Goal: Communication & Community: Share content

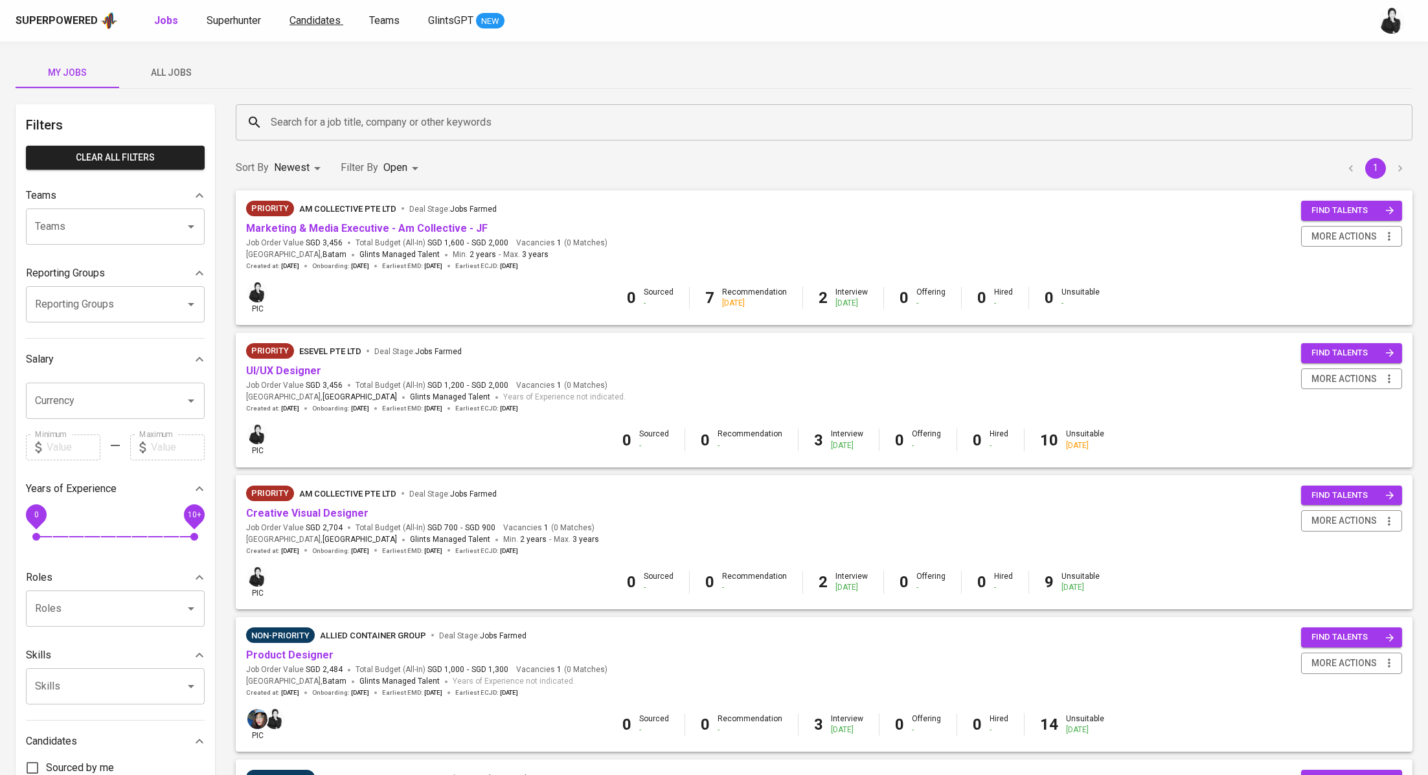
click at [292, 20] on span "Candidates" at bounding box center [314, 20] width 51 height 12
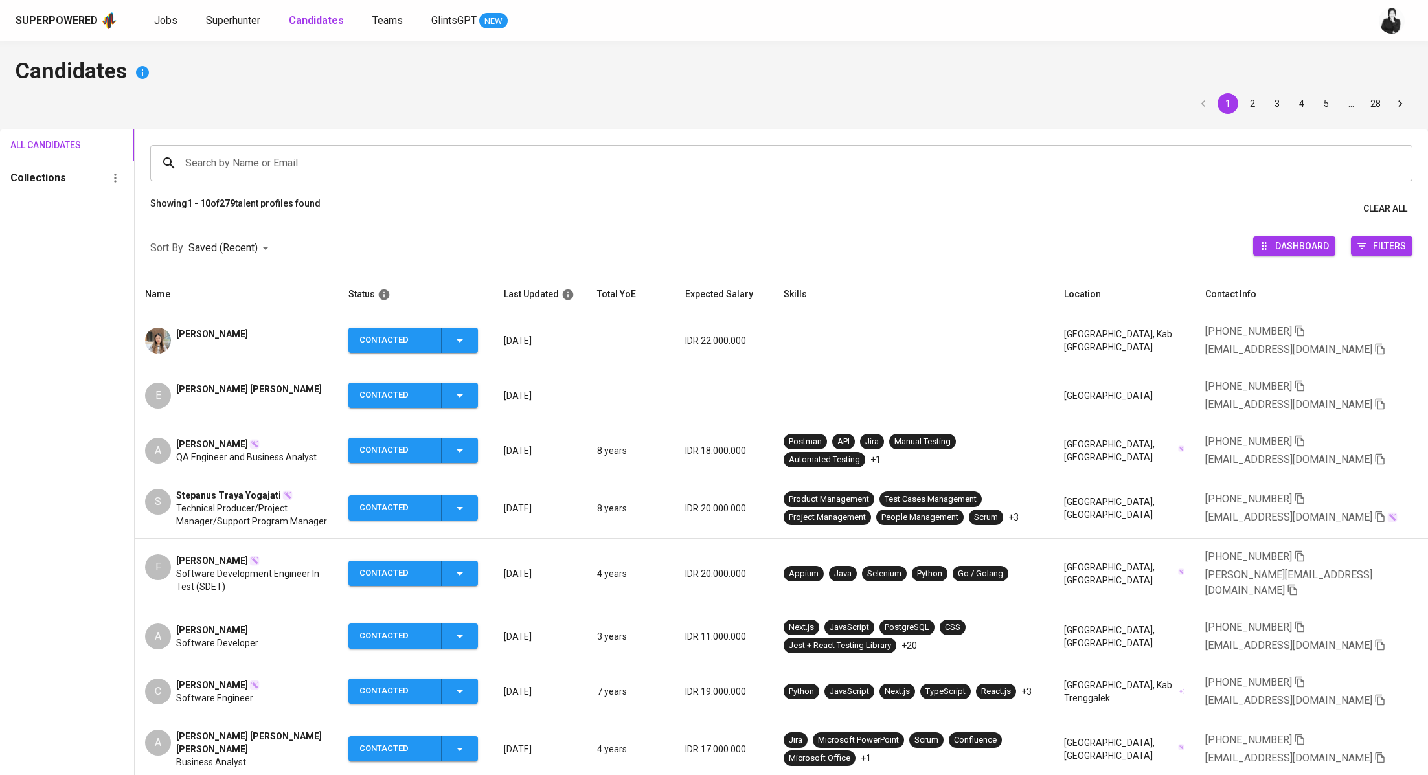
click at [213, 557] on span "[PERSON_NAME]" at bounding box center [212, 560] width 72 height 13
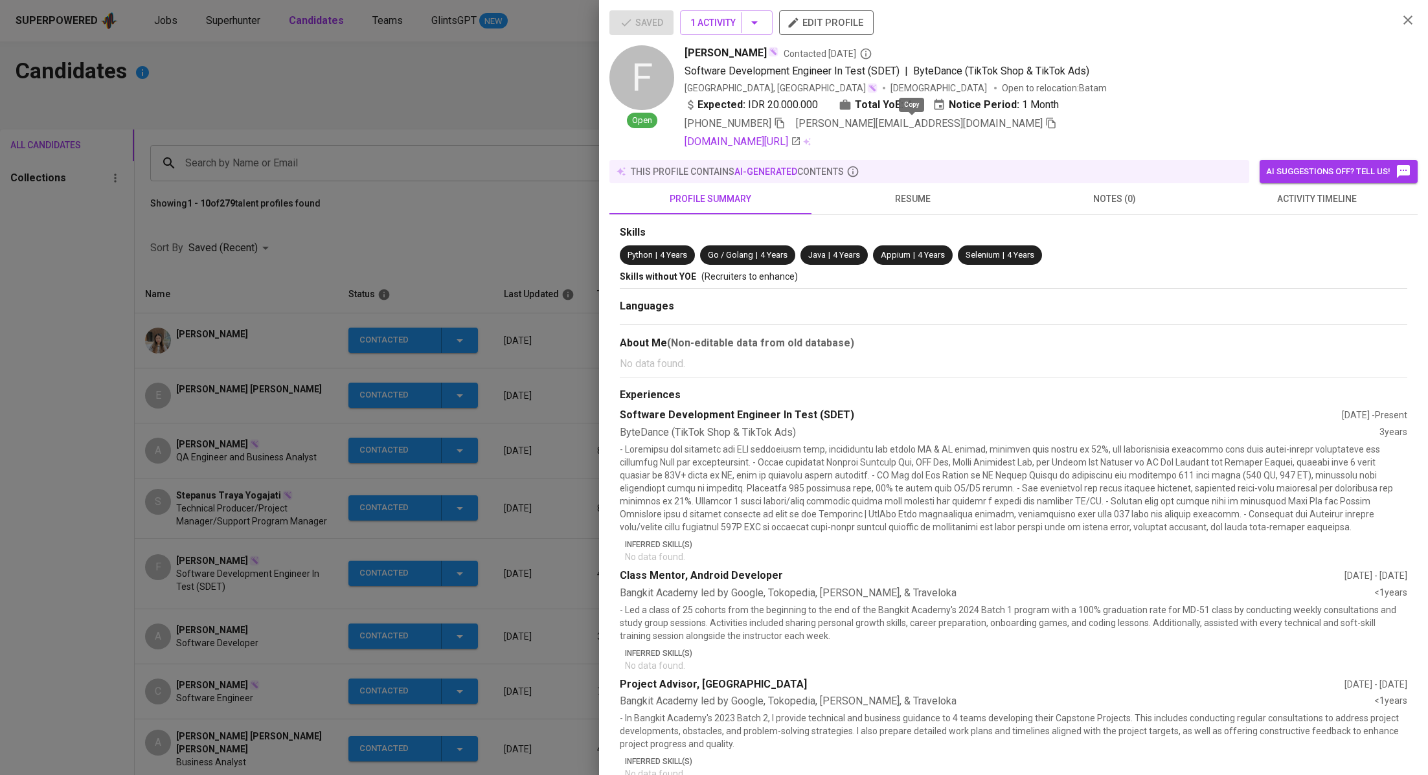
click at [1045, 124] on icon "button" at bounding box center [1051, 123] width 12 height 12
click at [445, 203] on div at bounding box center [714, 387] width 1428 height 775
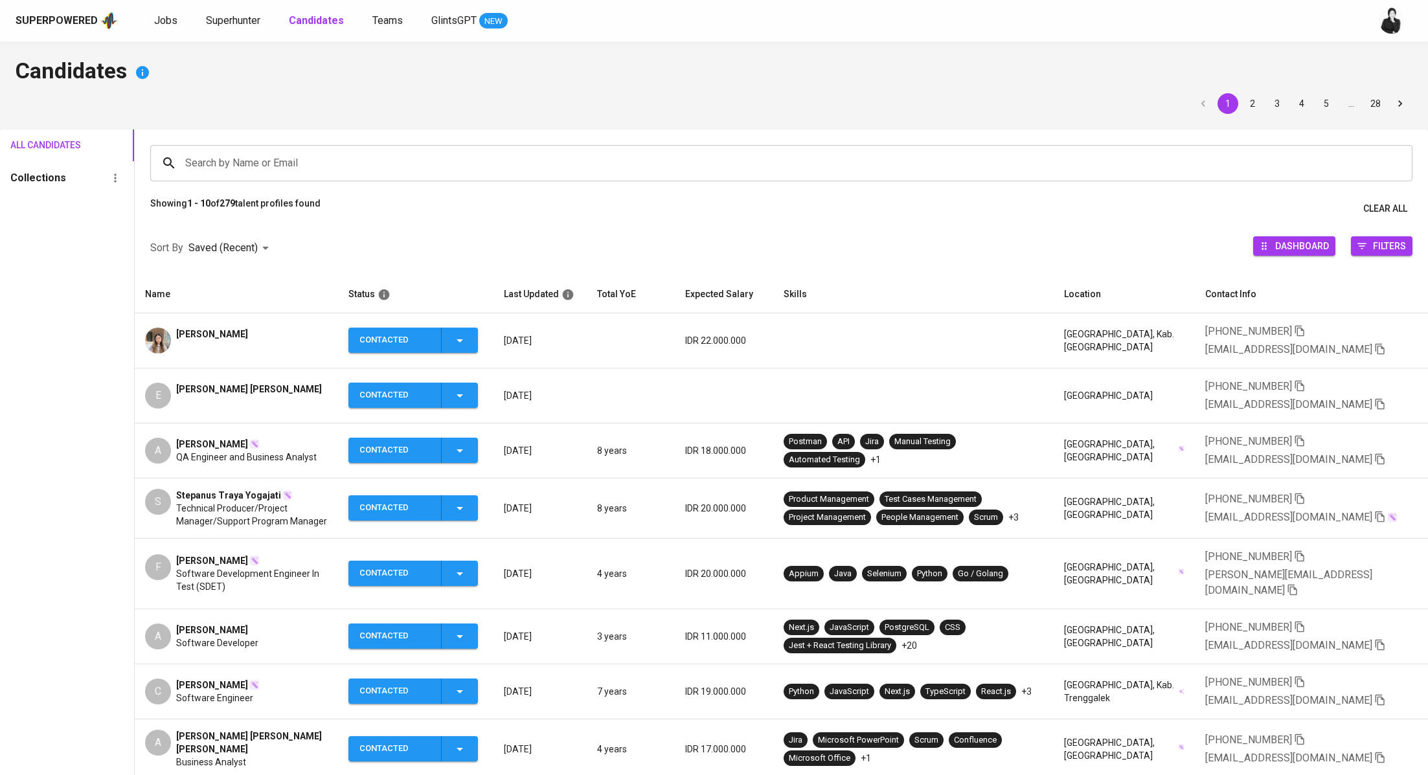
click at [225, 445] on span "[PERSON_NAME]" at bounding box center [212, 444] width 72 height 13
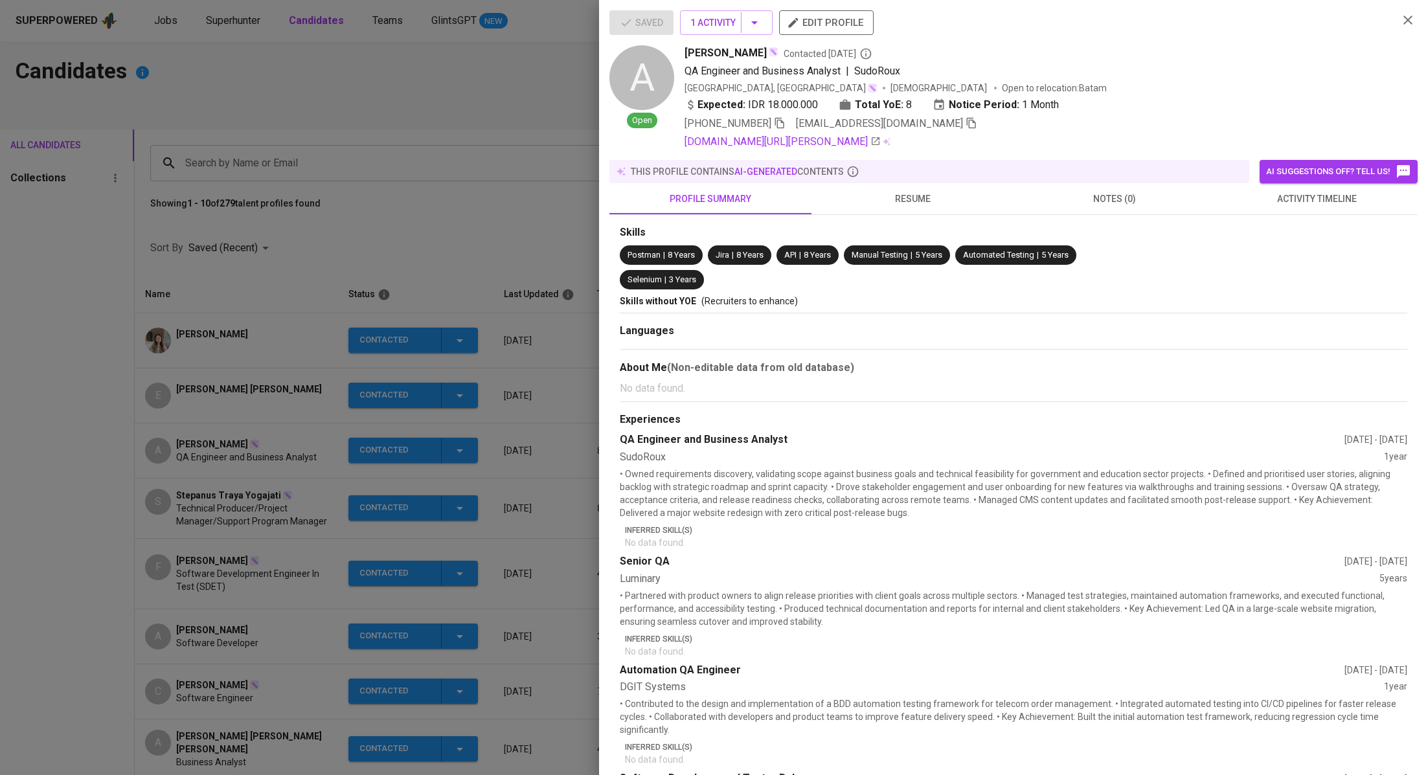
click at [967, 124] on icon "button" at bounding box center [971, 123] width 9 height 11
click at [414, 100] on div at bounding box center [714, 387] width 1428 height 775
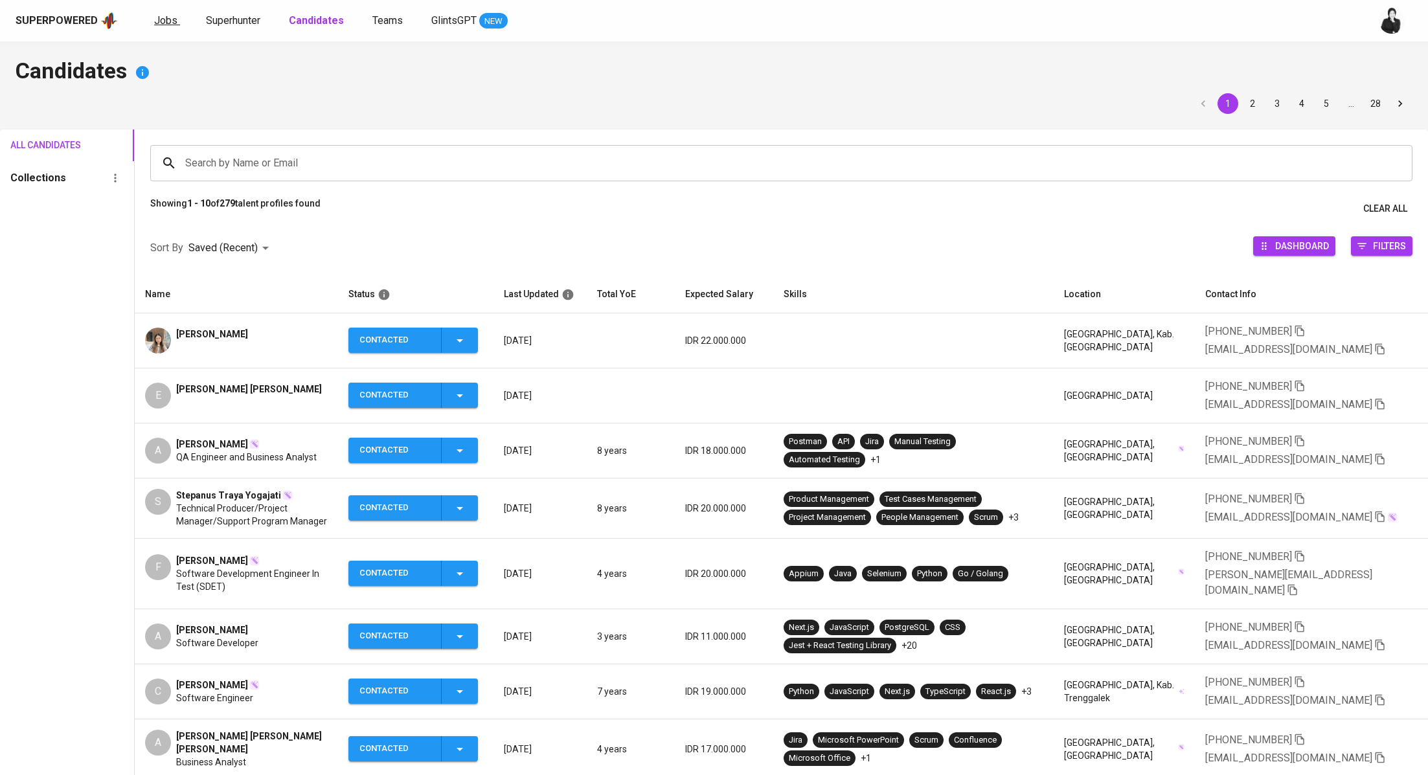
click at [163, 17] on span "Jobs" at bounding box center [165, 20] width 23 height 12
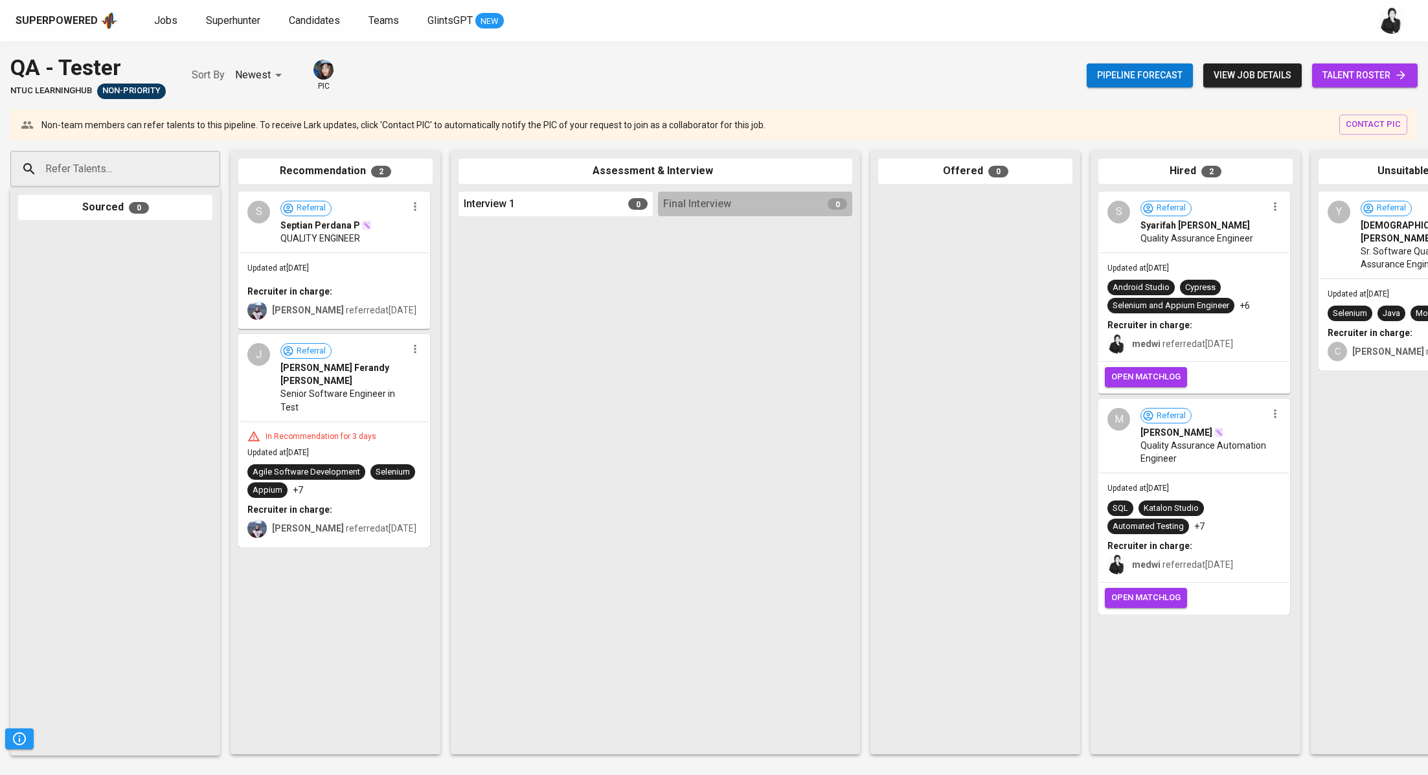
click at [1322, 79] on span "talent roster" at bounding box center [1364, 75] width 85 height 16
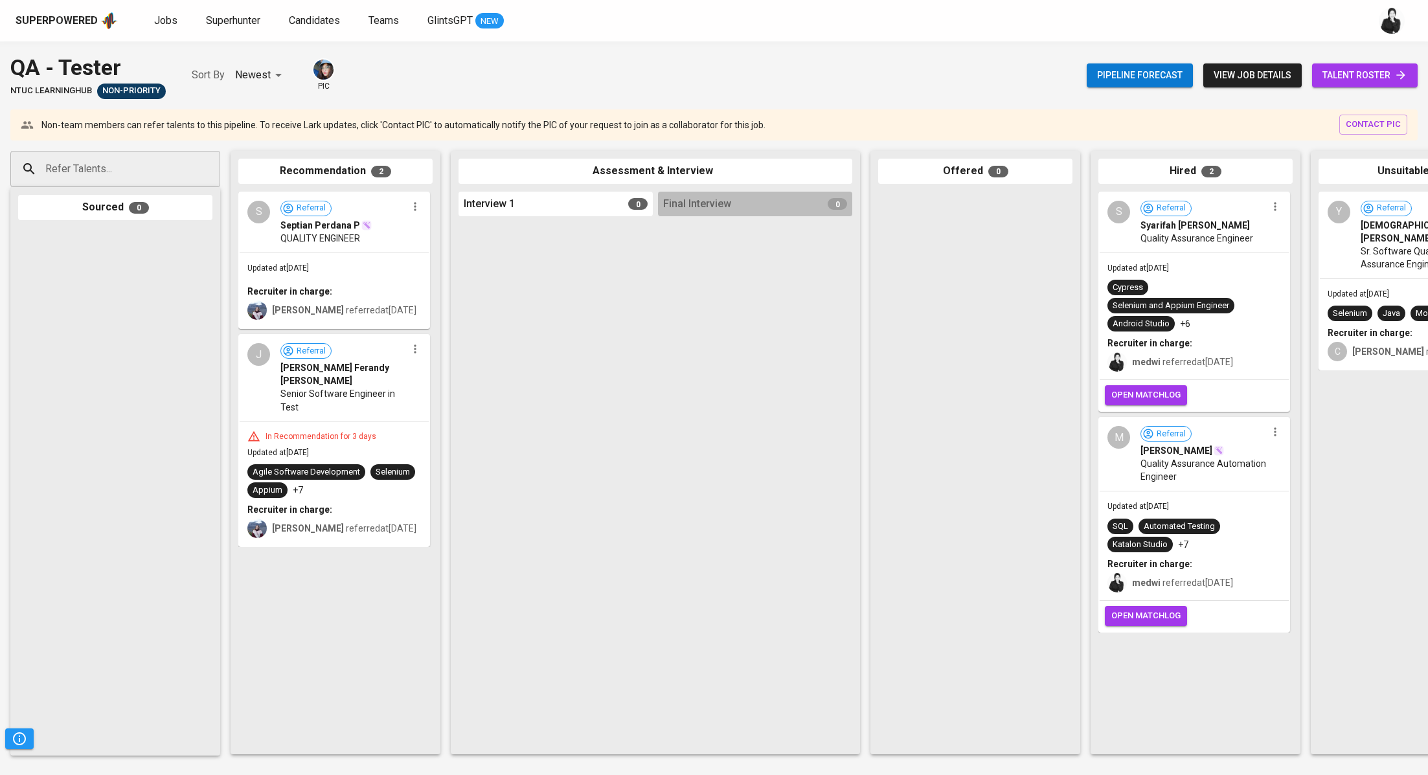
click at [150, 177] on input "Refer Talents..." at bounding box center [110, 169] width 136 height 25
paste input "[PERSON_NAME][EMAIL_ADDRESS][DOMAIN_NAME]"
type input "[PERSON_NAME][EMAIL_ADDRESS][DOMAIN_NAME]"
click at [163, 214] on span "Software Development Engineer In Test (SDET)" at bounding box center [137, 218] width 166 height 13
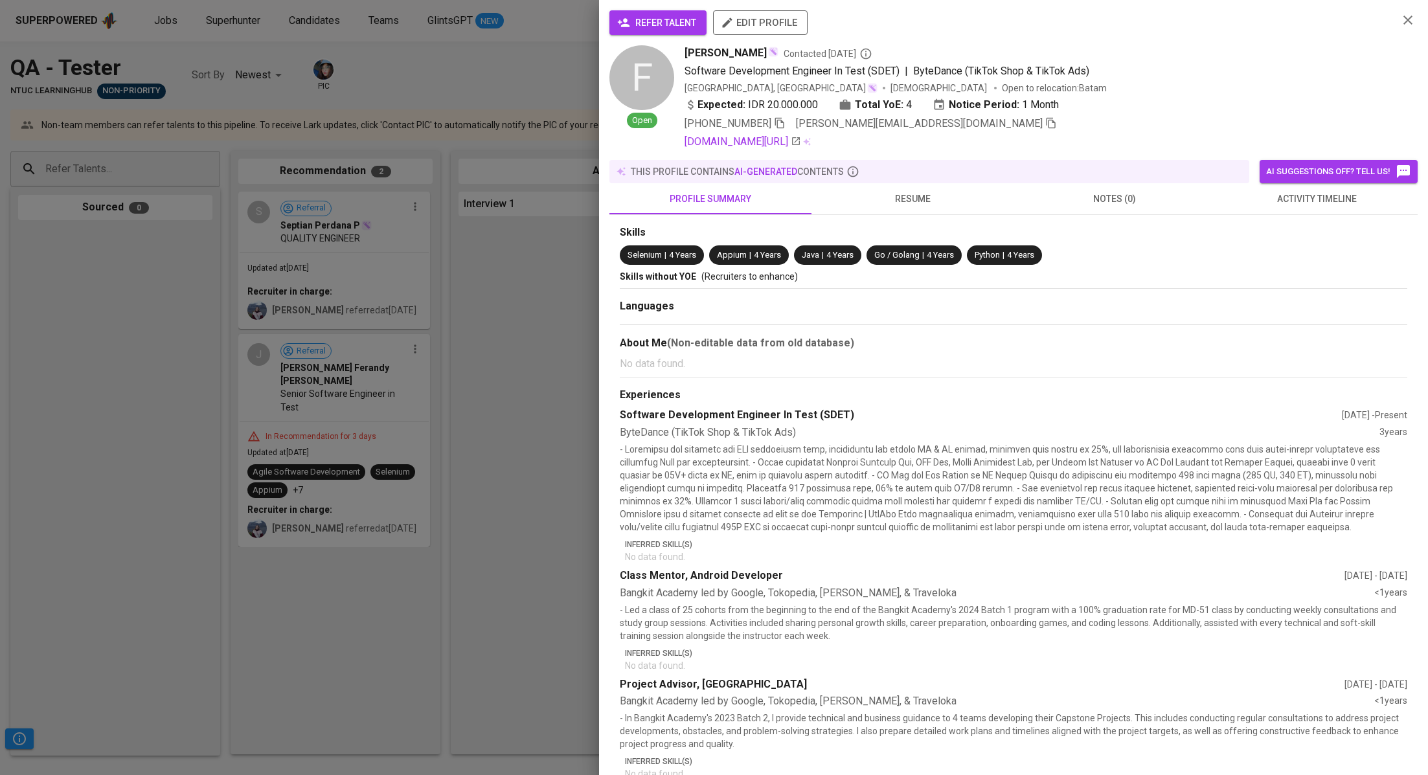
click at [669, 21] on span "refer talent" at bounding box center [658, 23] width 76 height 16
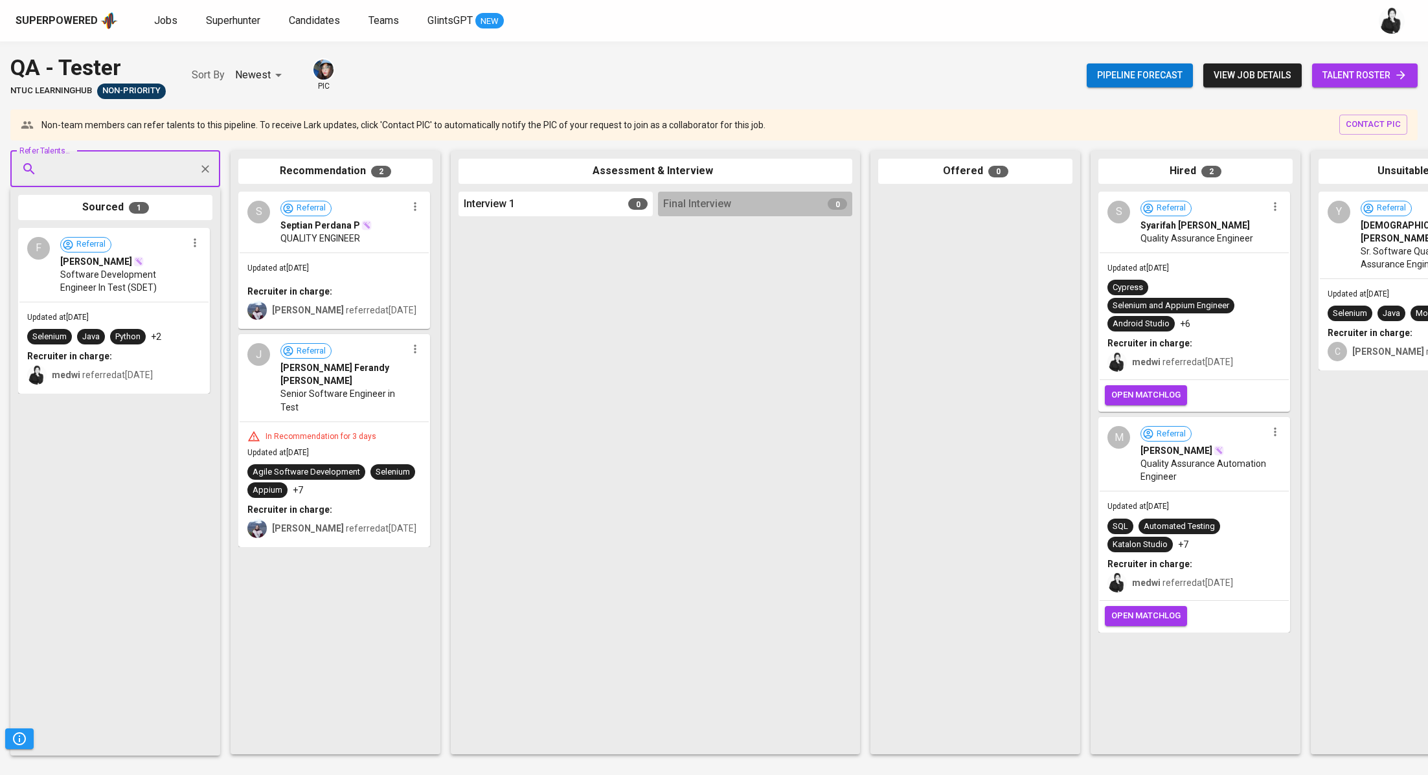
paste input "[EMAIL_ADDRESS][DOMAIN_NAME]"
type input "[EMAIL_ADDRESS][DOMAIN_NAME]"
click at [128, 221] on span "QA Engineer and Business Analyst" at bounding box center [117, 218] width 126 height 13
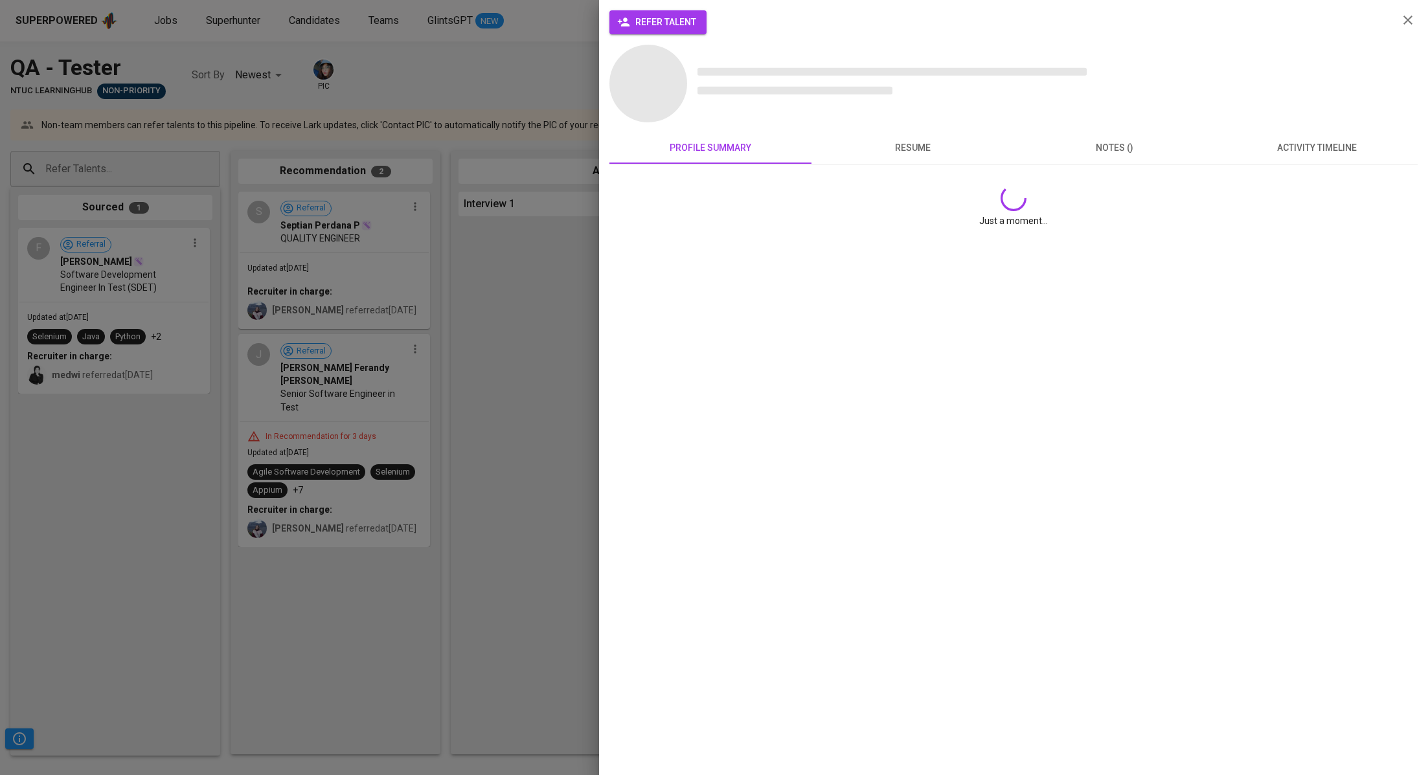
click at [702, 23] on button "refer talent" at bounding box center [657, 22] width 97 height 24
